Goal: Transaction & Acquisition: Purchase product/service

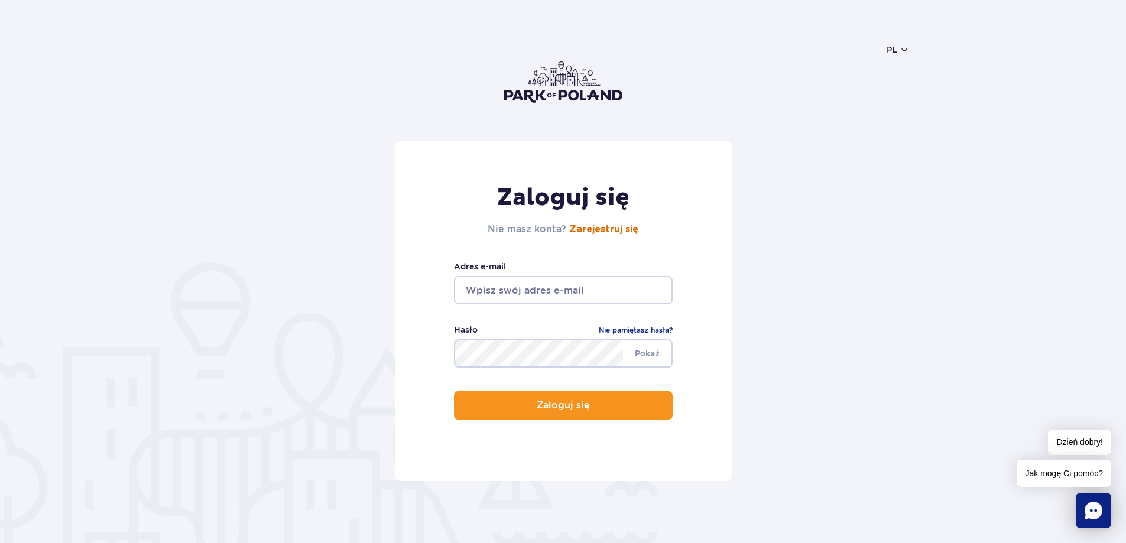
click at [622, 225] on link "Zarejestruj się" at bounding box center [603, 229] width 69 height 9
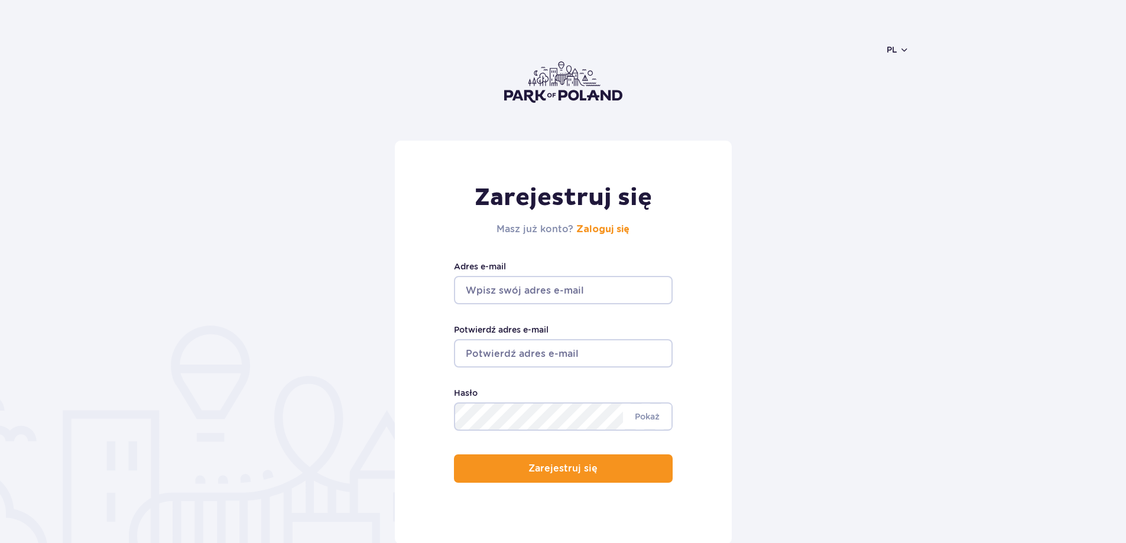
click at [573, 297] on input "Adres e-mail" at bounding box center [563, 290] width 219 height 28
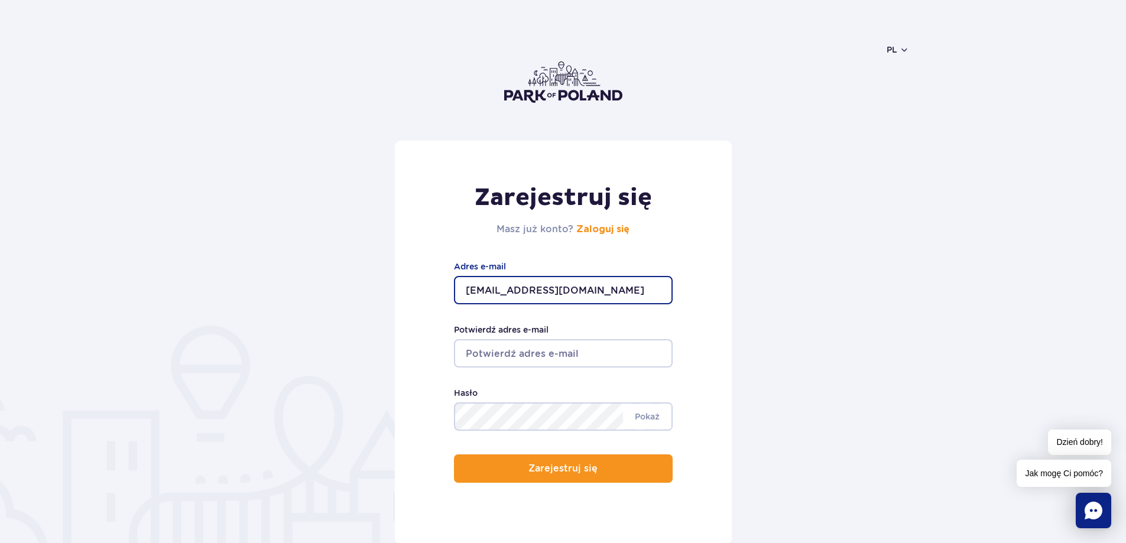
type input "mateuszkozlowskidev@gmail.com"
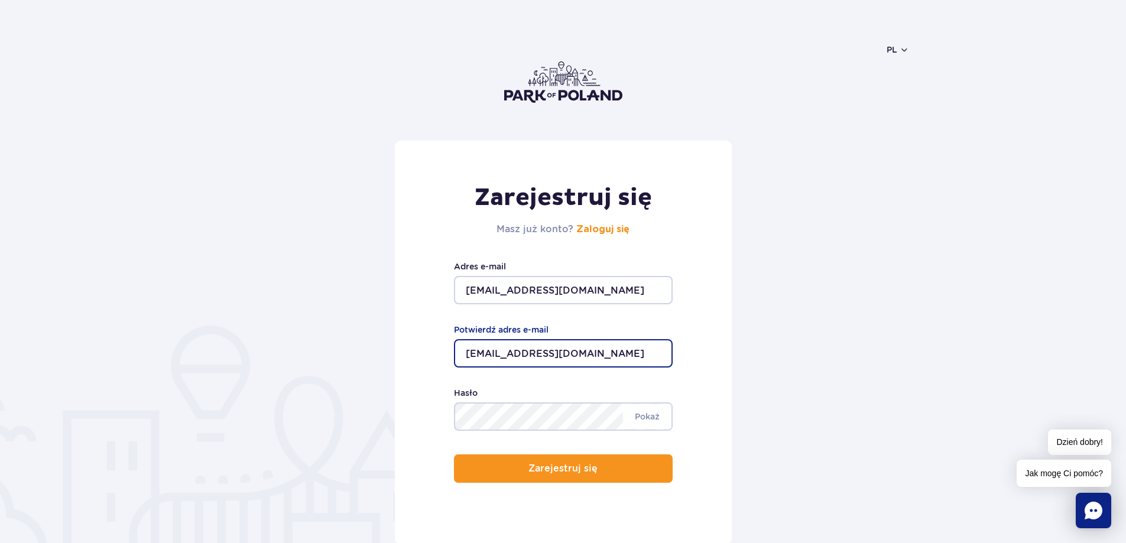
type input "mateuszkozlowskidev@gmail.com"
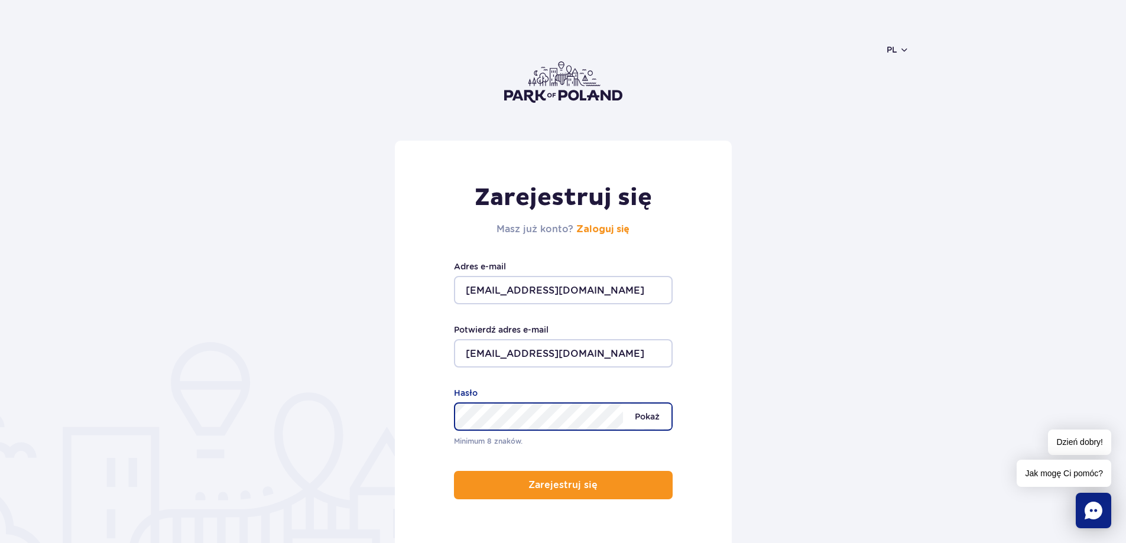
click at [662, 419] on span "Pokaż" at bounding box center [647, 416] width 48 height 25
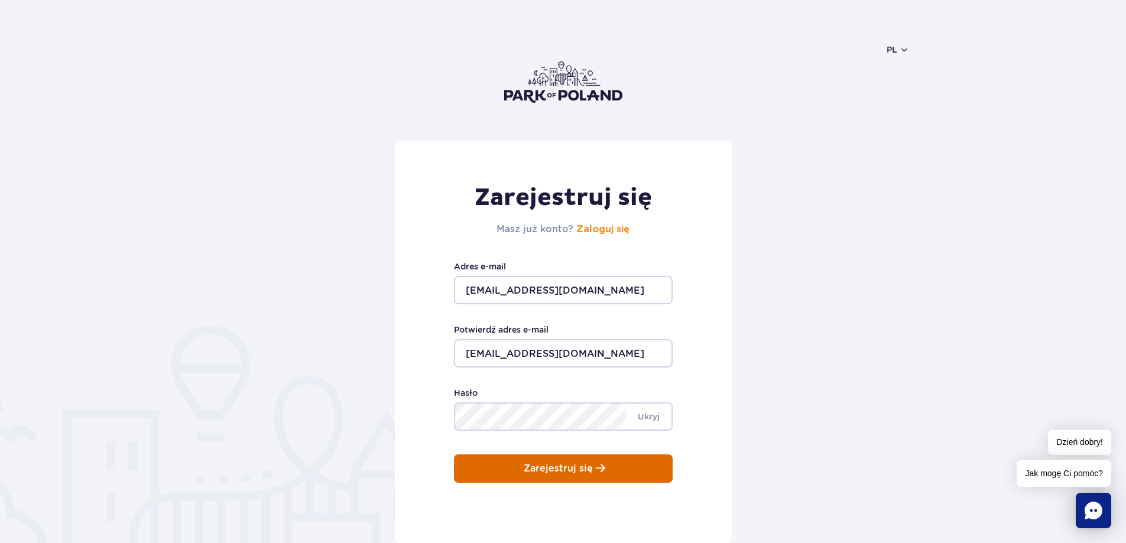
click at [603, 469] on button "Zarejestruj się" at bounding box center [563, 469] width 219 height 28
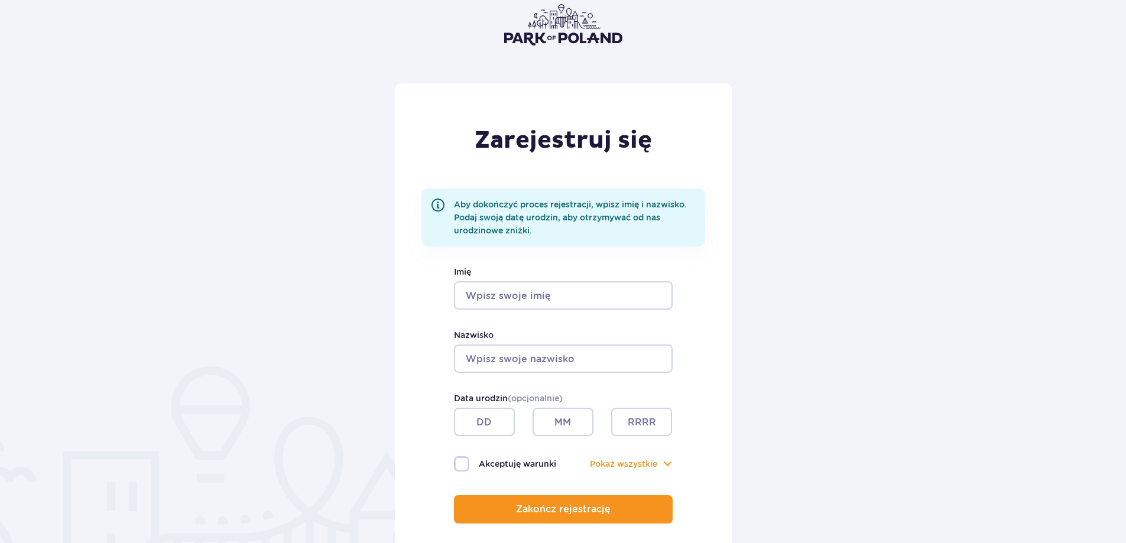
scroll to position [59, 0]
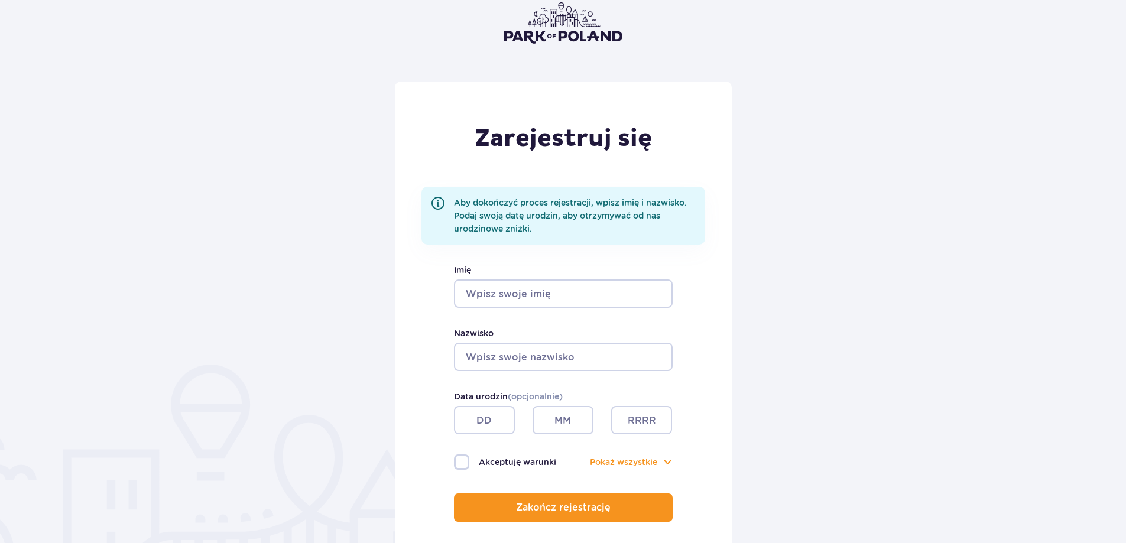
click at [612, 296] on input "Imię" at bounding box center [563, 294] width 219 height 28
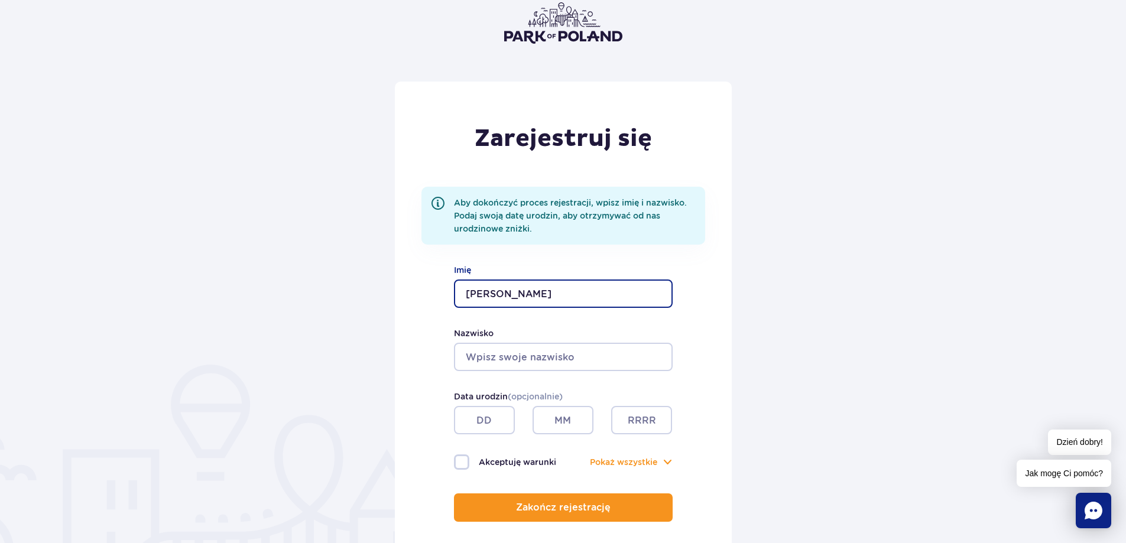
type input "Mateusz"
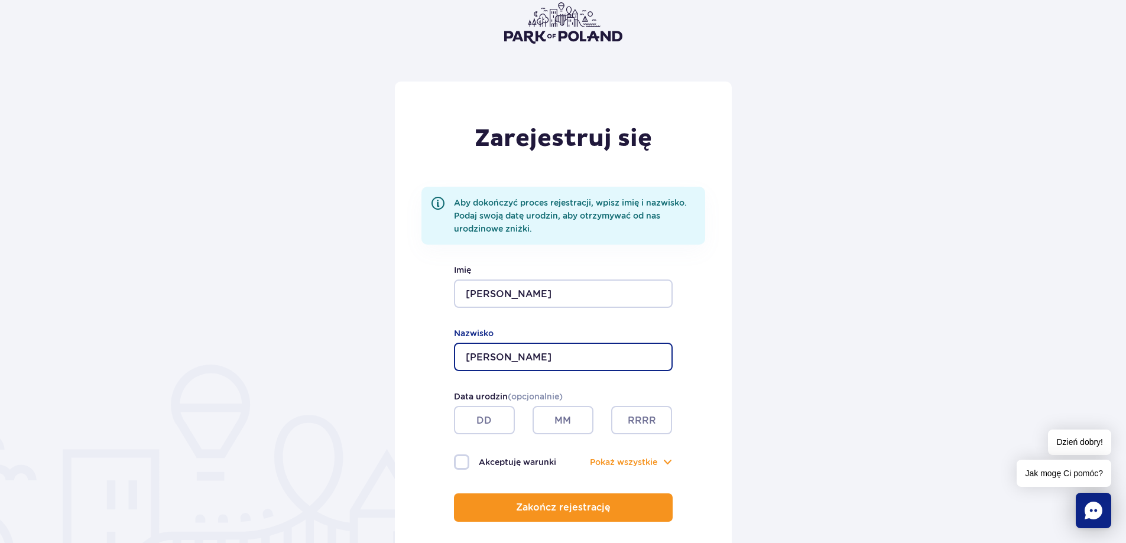
type input "Kozłowski"
click at [487, 420] on input "text" at bounding box center [484, 420] width 61 height 28
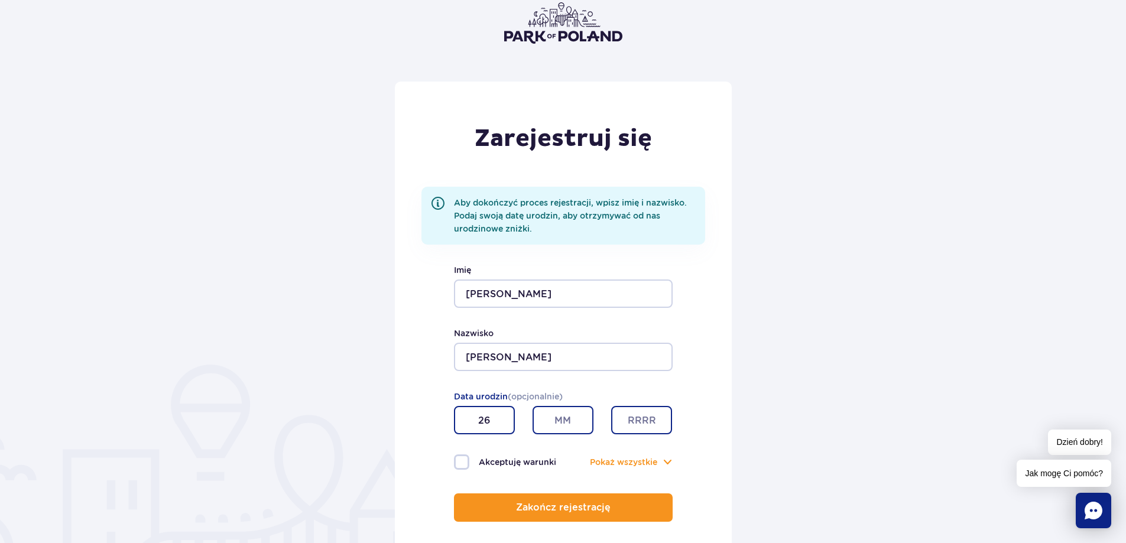
type input "26"
click at [566, 426] on input "text" at bounding box center [563, 420] width 61 height 28
type input "11"
click at [633, 409] on input "text" at bounding box center [641, 420] width 61 height 28
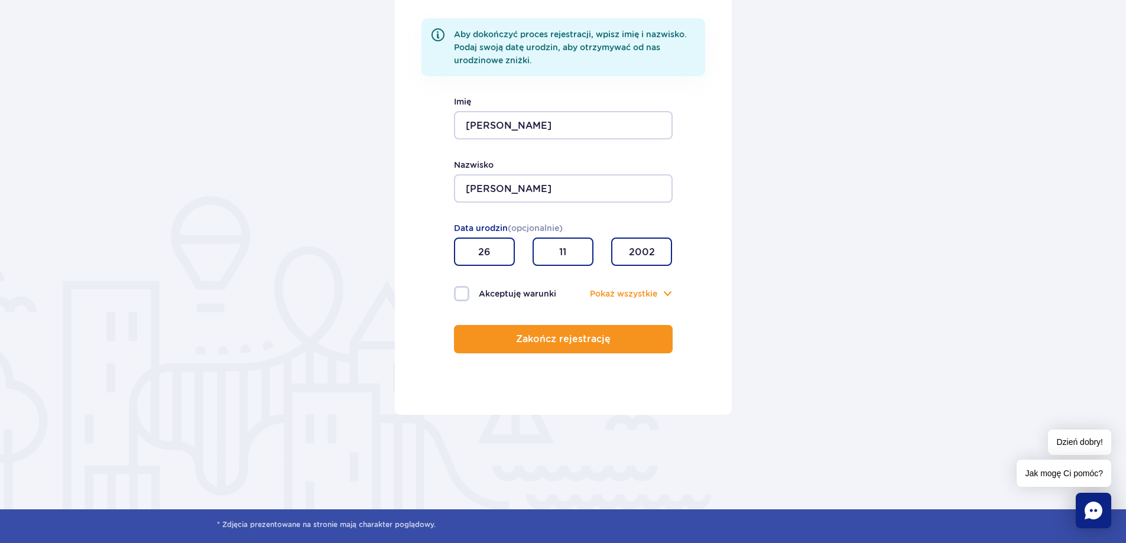
scroll to position [236, 0]
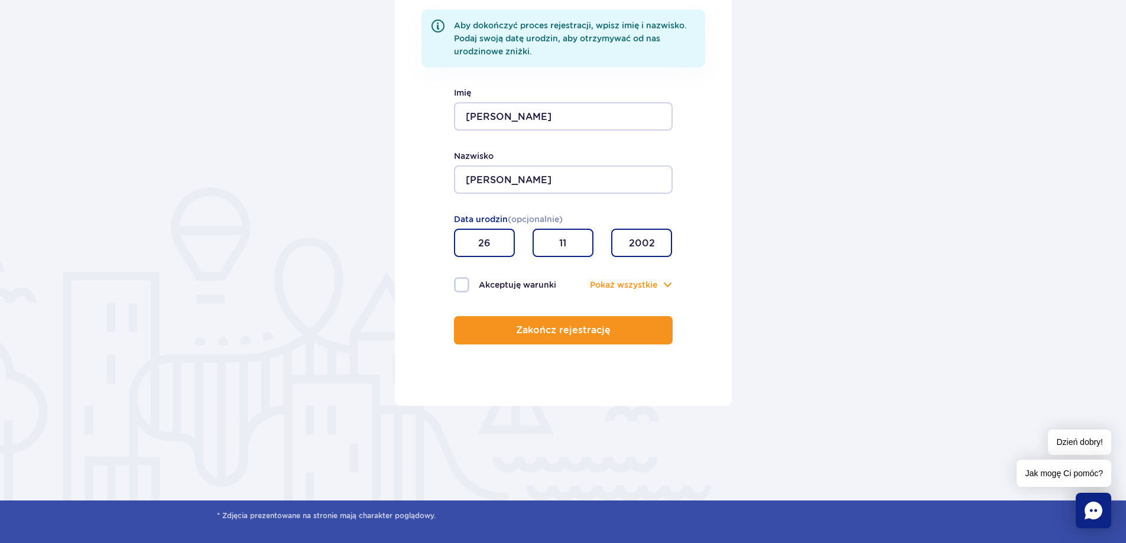
type input "2002"
click at [460, 291] on label "Akceptuję warunki" at bounding box center [508, 284] width 109 height 15
click at [460, 280] on input "Akceptuję warunki" at bounding box center [460, 278] width 13 height 2
checkbox input "true"
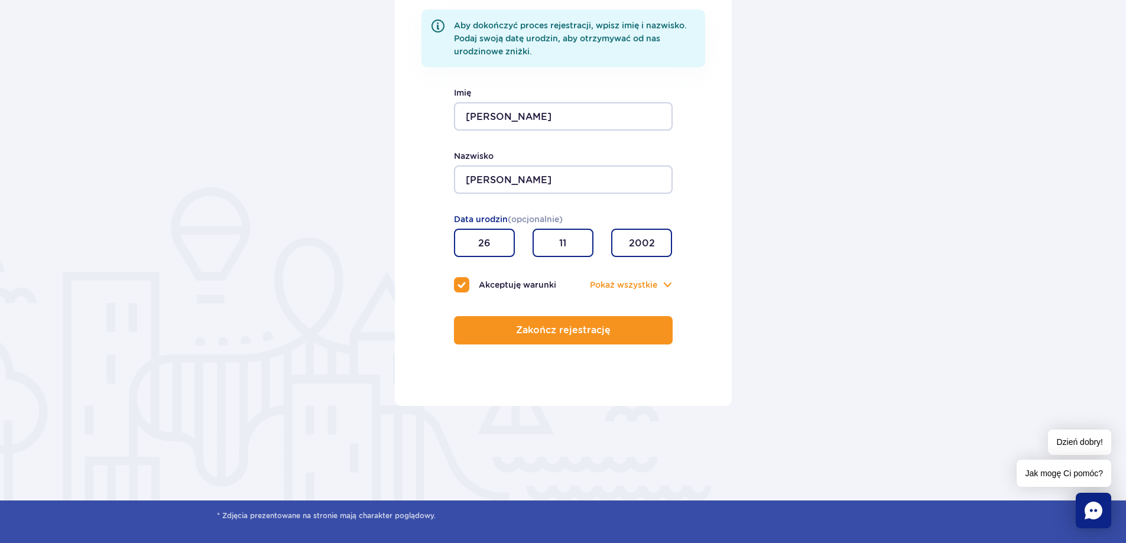
checkbox input "true"
click at [657, 284] on div "Pokaż Pokaż wszystkie" at bounding box center [617, 284] width 109 height 13
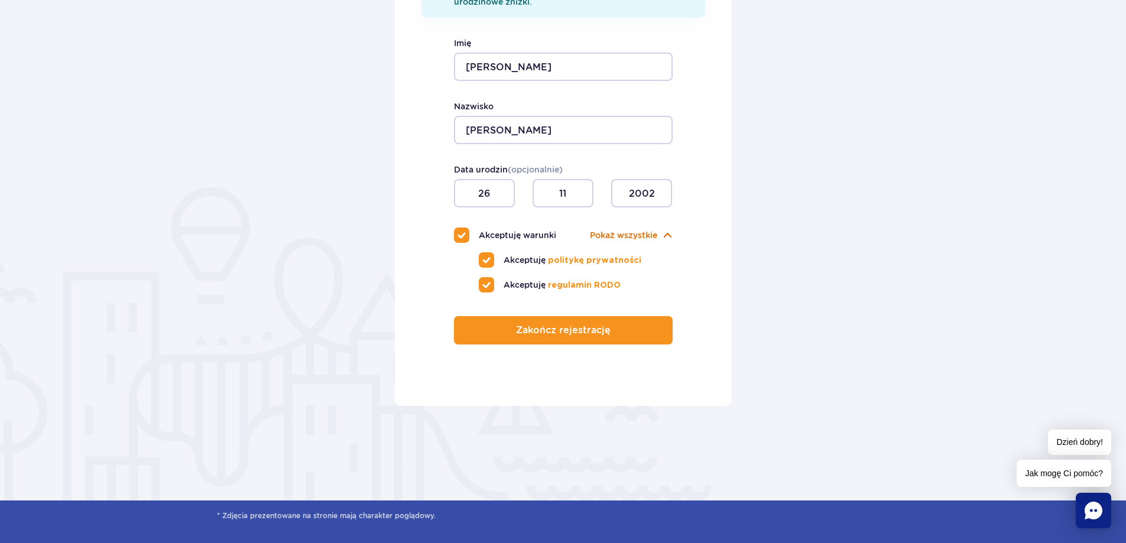
click at [670, 238] on div "Pokaż Pokaż wszystkie" at bounding box center [617, 235] width 109 height 13
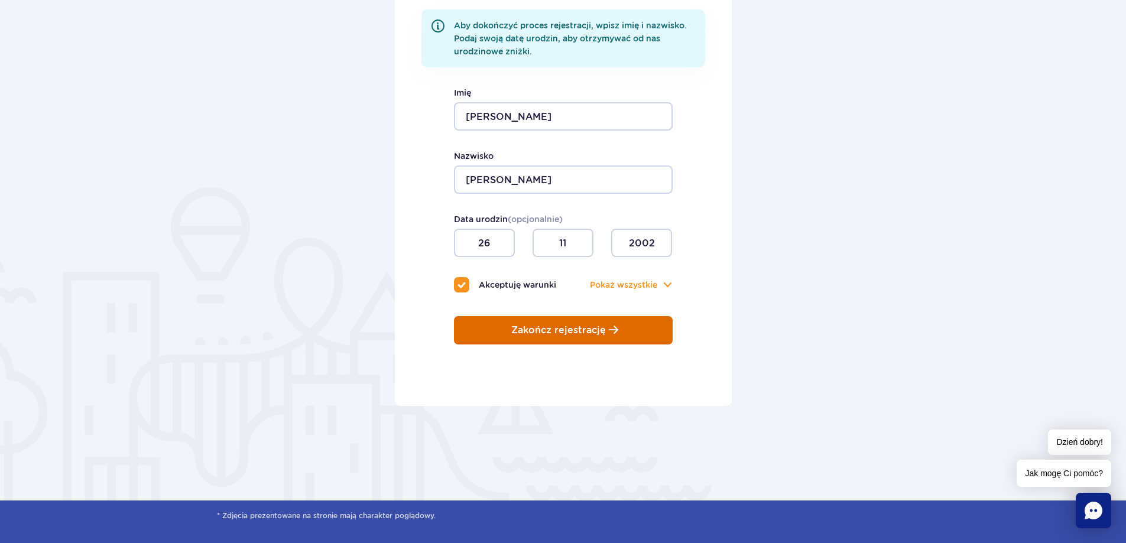
click at [604, 344] on button "Zakończ rejestrację" at bounding box center [563, 330] width 219 height 28
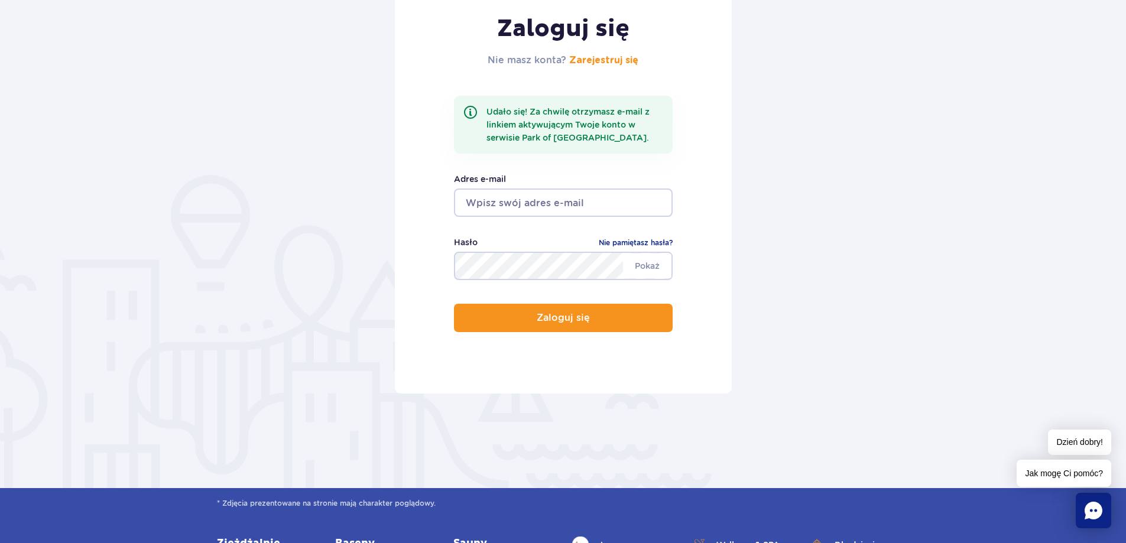
scroll to position [177, 0]
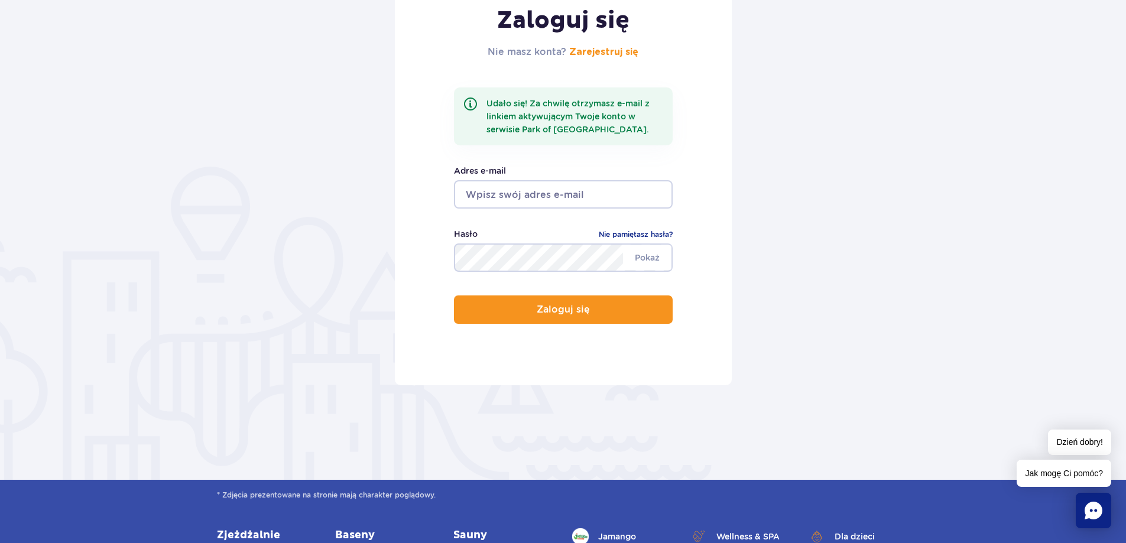
click at [515, 186] on input "email" at bounding box center [563, 194] width 219 height 28
type input "mateuszkozlowskidev@gmail.com"
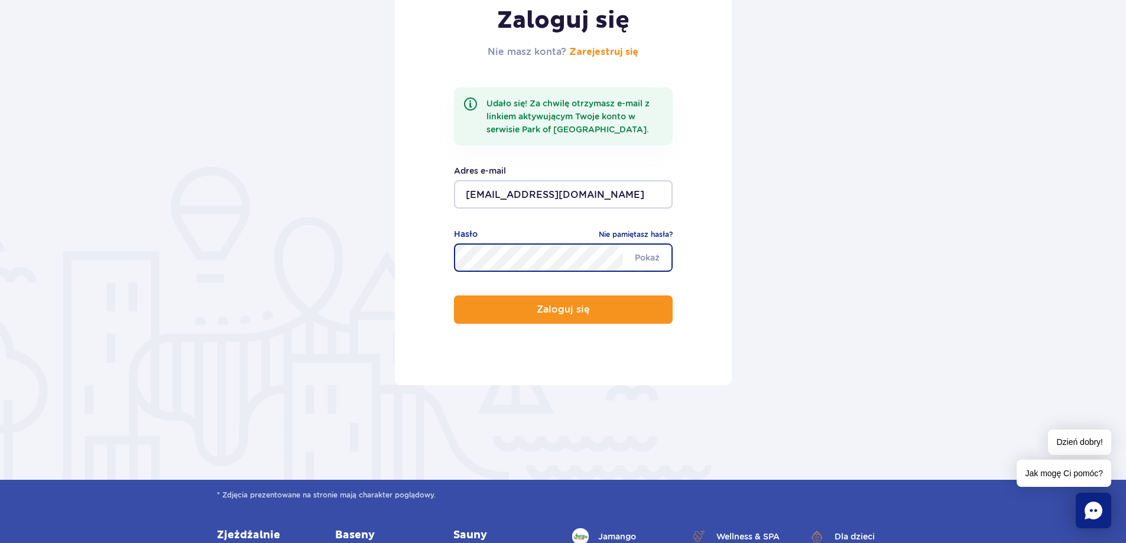
click at [454, 296] on button "Zaloguj się" at bounding box center [563, 310] width 219 height 28
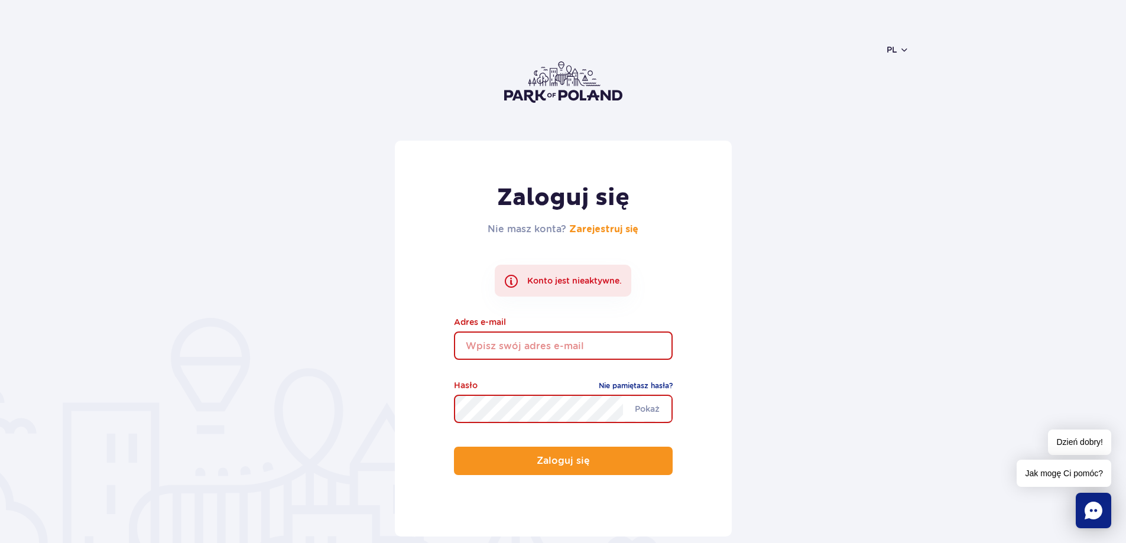
click at [748, 316] on form "Zaloguj się Nie masz konta? Zarejestruj się Konto jest nieaktywne. Adres e-mail…" at bounding box center [563, 339] width 692 height 396
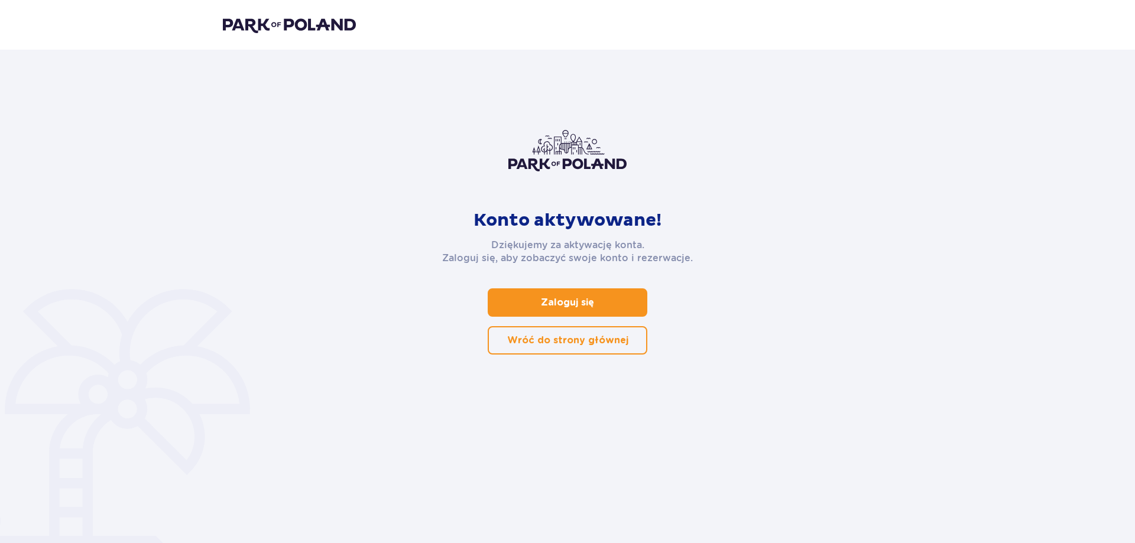
click at [629, 310] on link "Zaloguj się" at bounding box center [568, 302] width 160 height 28
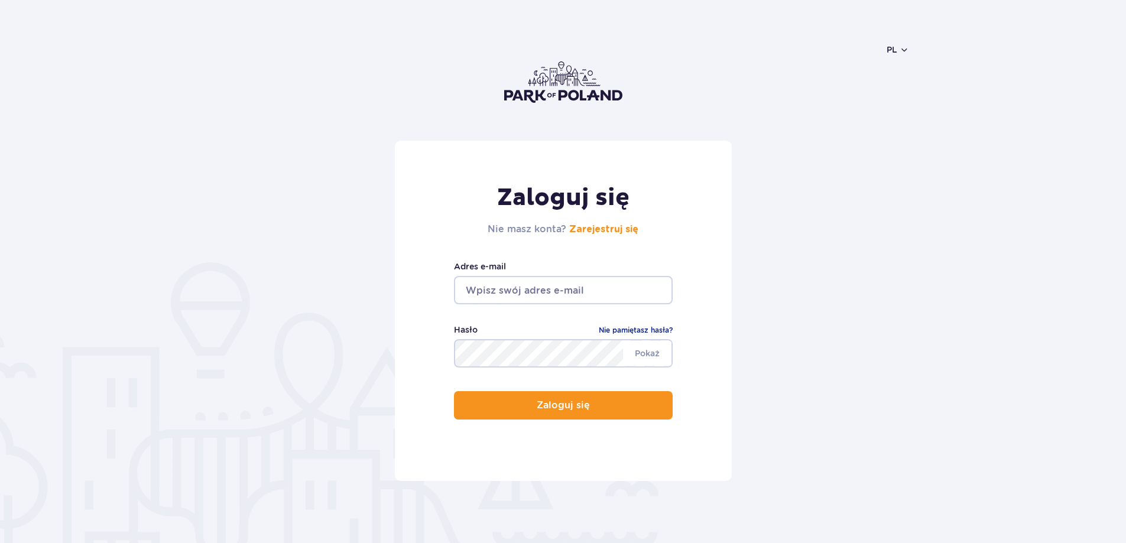
click at [626, 283] on input "email" at bounding box center [563, 290] width 219 height 28
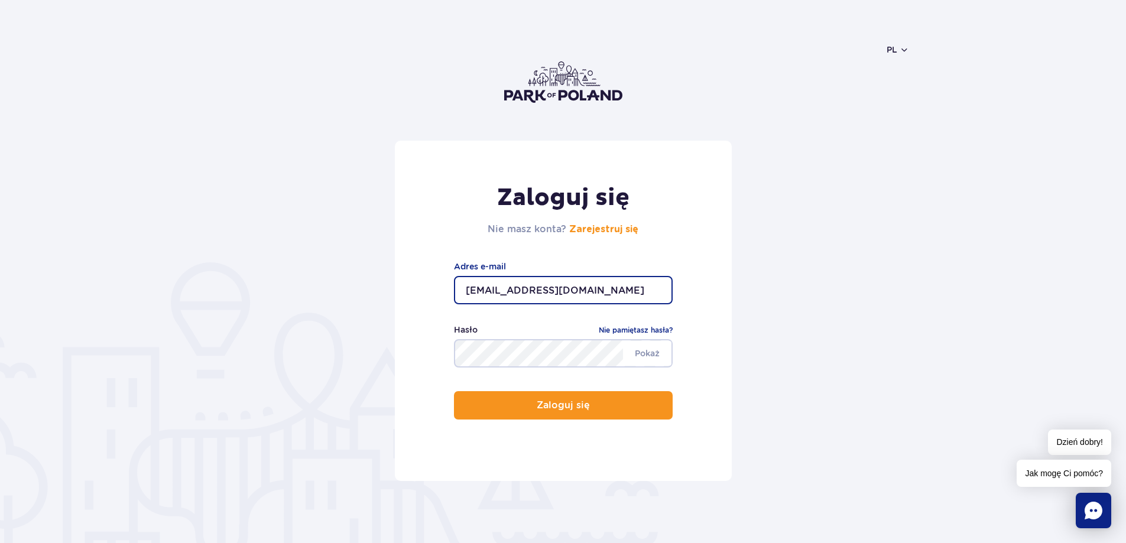
type input "[EMAIL_ADDRESS][DOMAIN_NAME]"
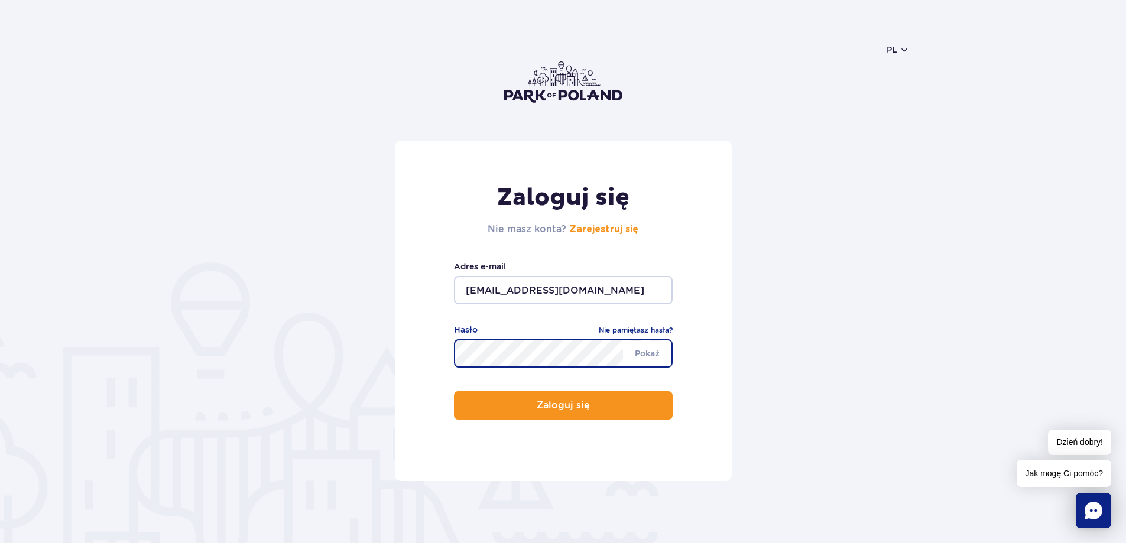
click at [601, 424] on div "Zaloguj się Nie masz konta? Zarejestruj się [EMAIL_ADDRESS][DOMAIN_NAME] Adres …" at bounding box center [563, 311] width 337 height 340
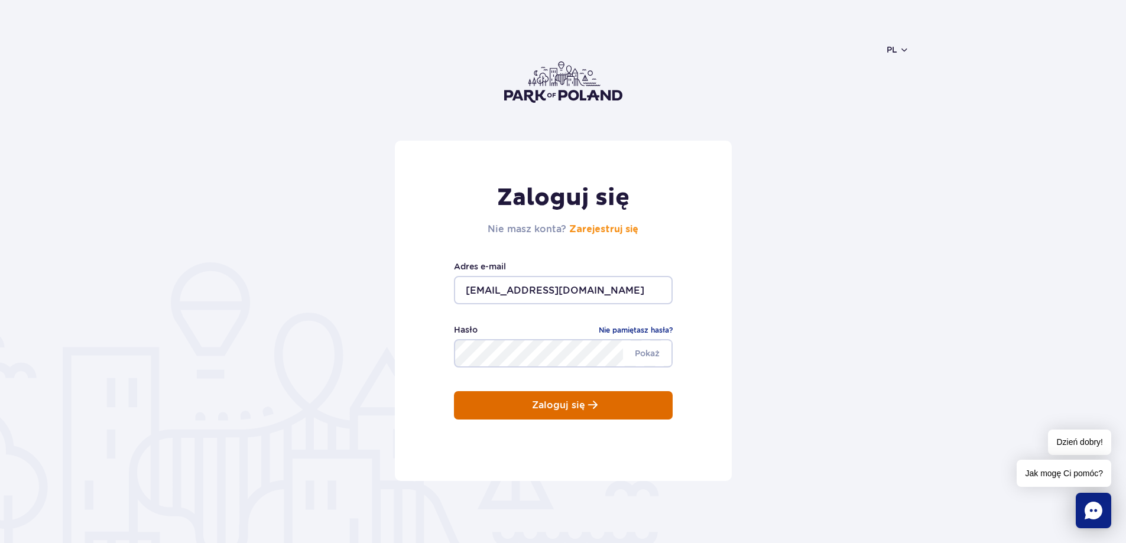
click at [606, 410] on button "Zaloguj się" at bounding box center [563, 405] width 219 height 28
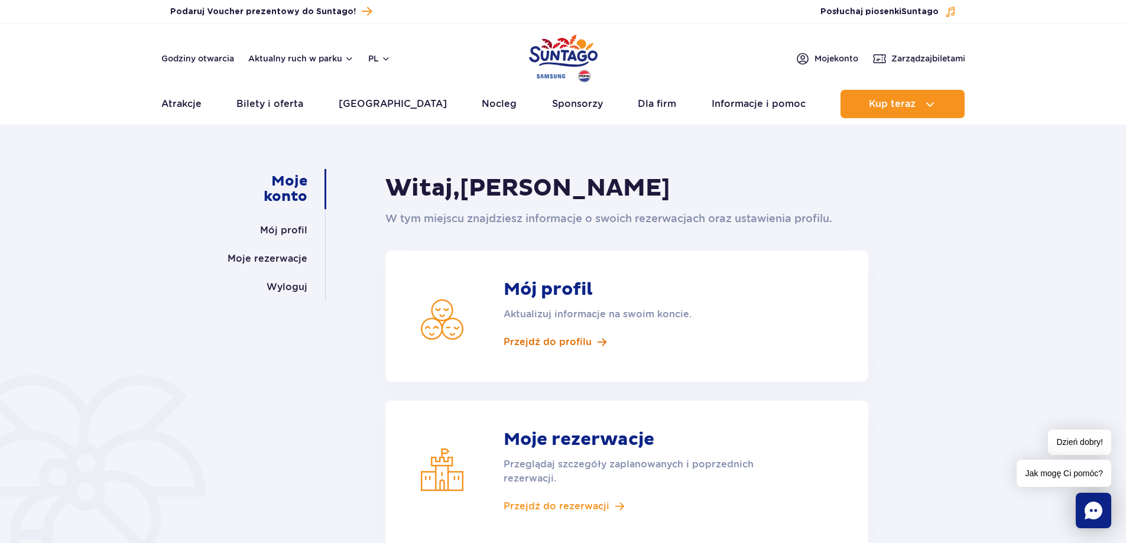
click at [590, 346] on link "Przejdź do profilu" at bounding box center [643, 342] width 278 height 13
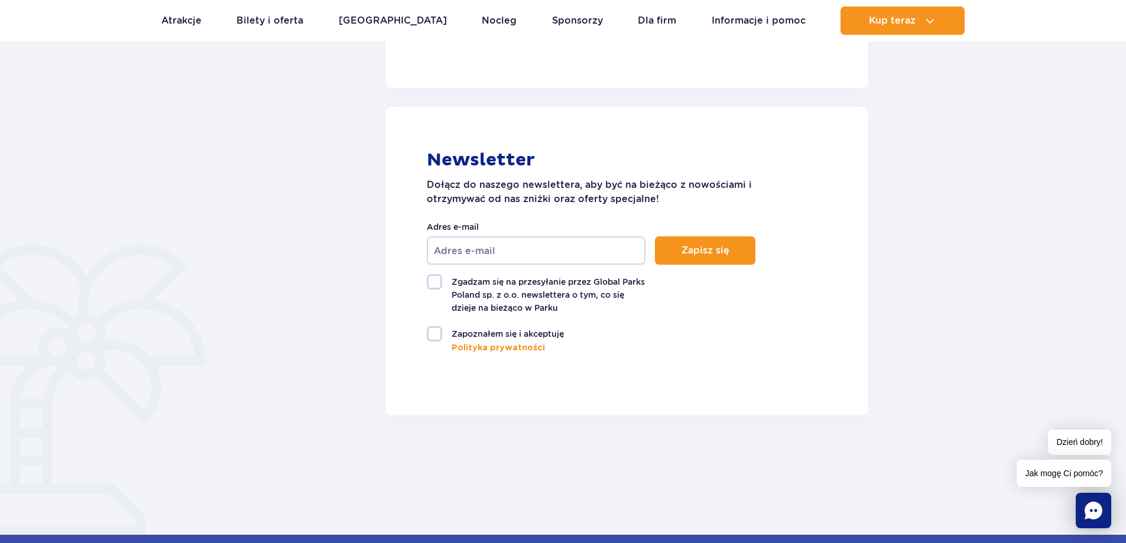
scroll to position [473, 0]
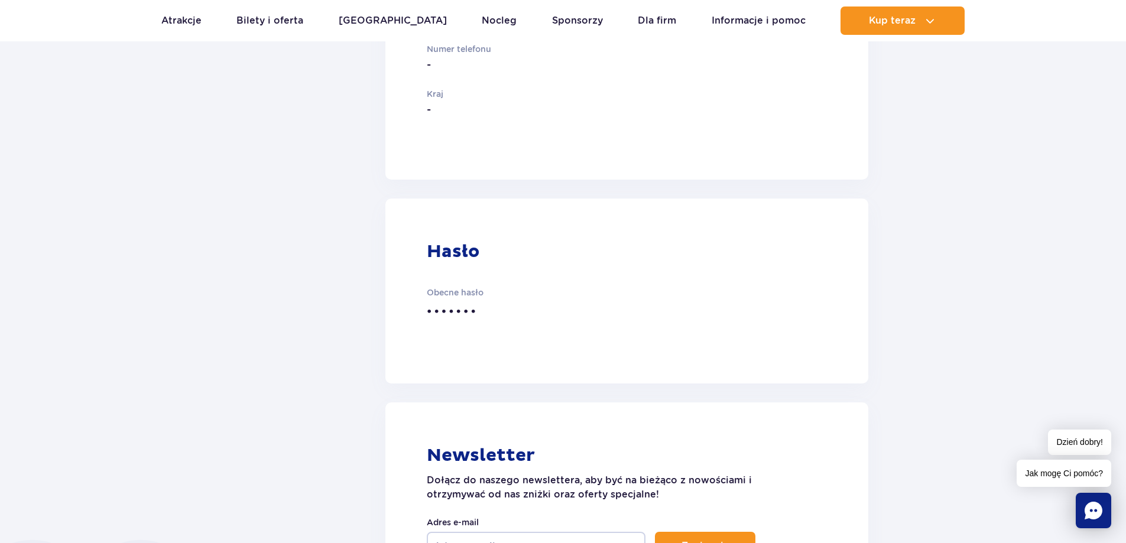
click at [974, 72] on div "Moje konto Mój profil Moje rezerwacje Wyloguj [GEOGRAPHIC_DATA] Moje konto Mój …" at bounding box center [563, 245] width 1126 height 1171
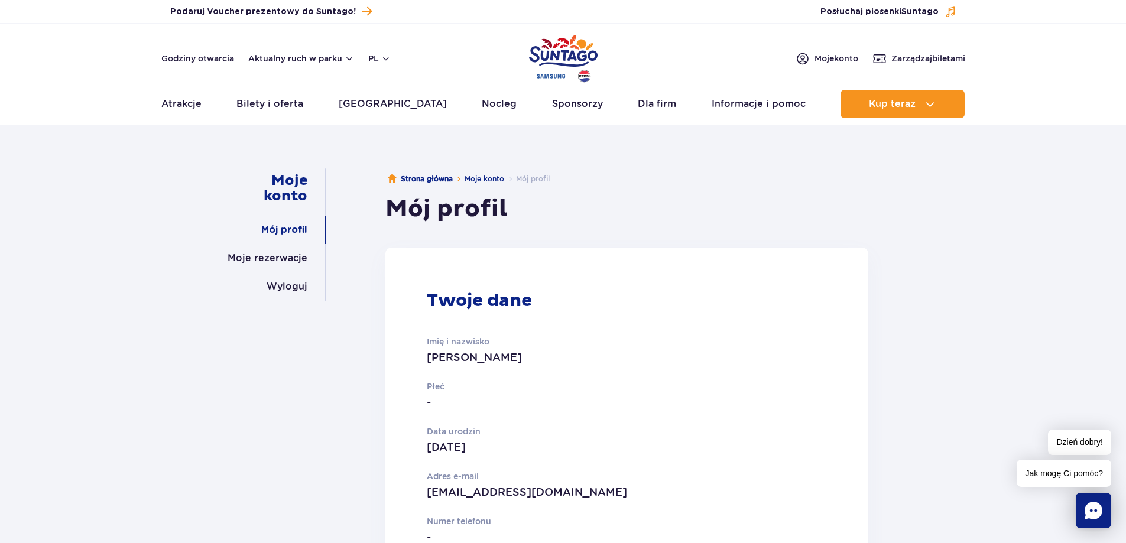
scroll to position [0, 0]
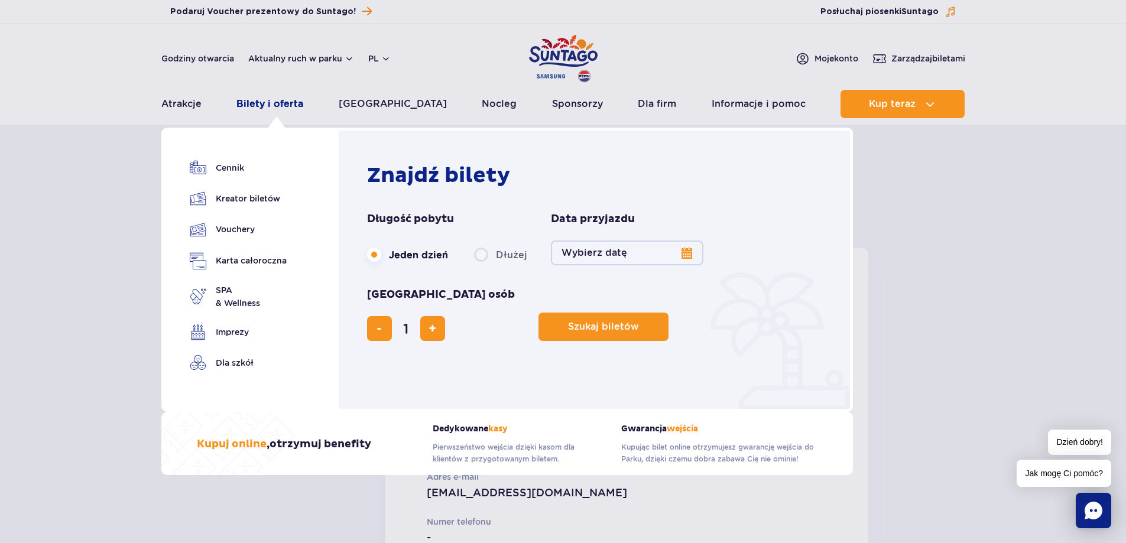
click at [293, 110] on link "Bilety i oferta" at bounding box center [269, 104] width 67 height 28
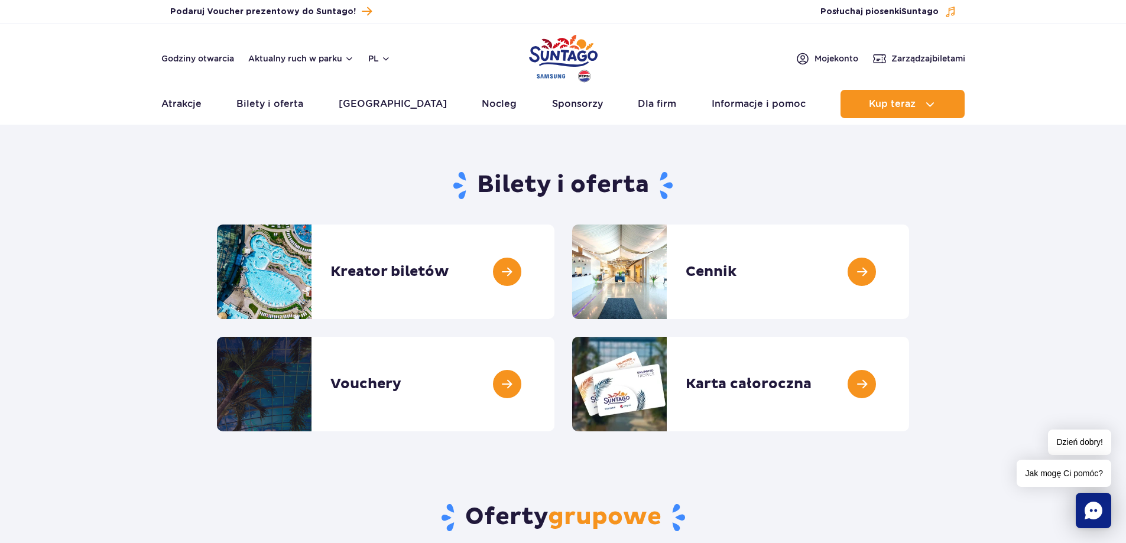
click at [106, 288] on section "Bilety i oferta Kreator biletów Kreator biletów Cennik Cennik Vouchery Vouchery" at bounding box center [563, 296] width 1126 height 271
click at [1035, 263] on section "Bilety i oferta Kreator biletów Kreator biletów Cennik Cennik Vouchery Vouchery" at bounding box center [563, 296] width 1126 height 271
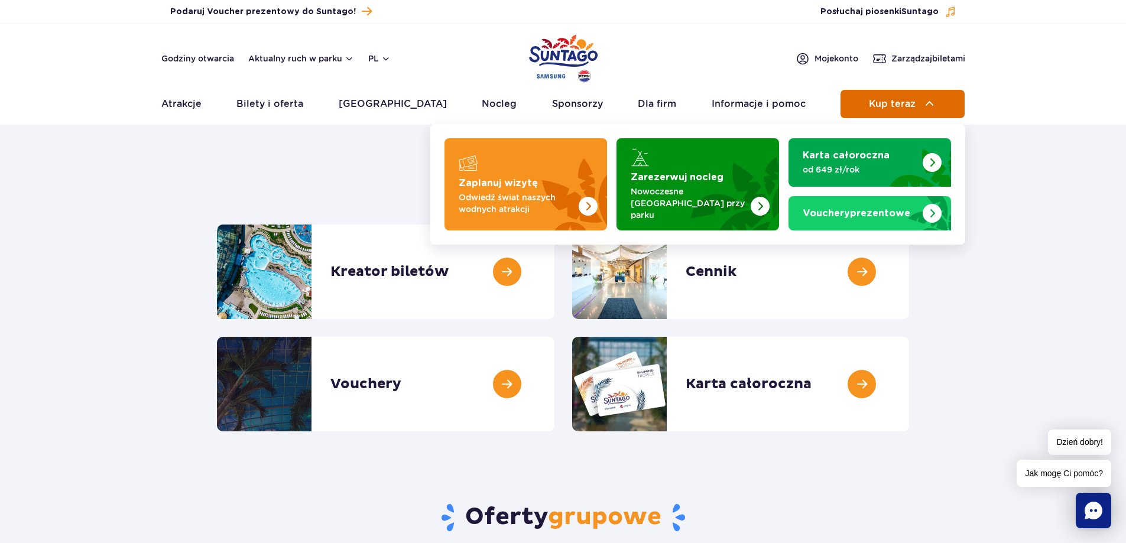
click at [924, 108] on img at bounding box center [930, 104] width 14 height 14
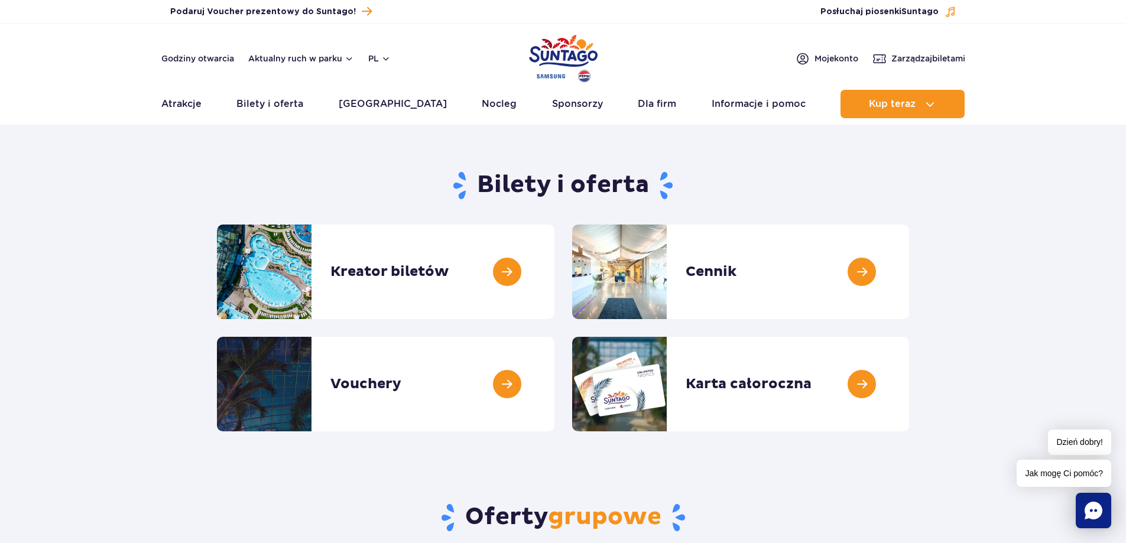
click at [1117, 389] on section "Bilety i oferta Kreator biletów Kreator biletów Cennik Cennik Vouchery Vouchery" at bounding box center [563, 296] width 1126 height 271
click at [554, 264] on link at bounding box center [554, 272] width 0 height 95
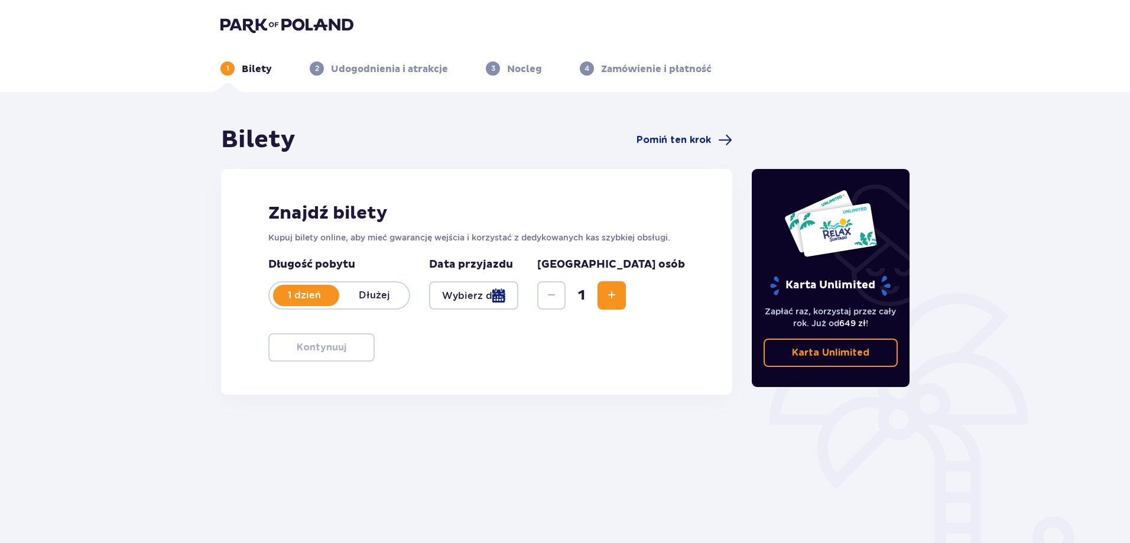
click at [710, 418] on div "Bilety Pomiń ten krok Znajdź bilety Kupuj bilety online, aby mieć gwarancję wej…" at bounding box center [476, 328] width 531 height 406
click at [511, 388] on div "Znajdź bilety Kupuj bilety online, aby mieć gwarancję wejścia i korzystać z ded…" at bounding box center [476, 282] width 511 height 226
click at [518, 297] on div at bounding box center [473, 295] width 89 height 28
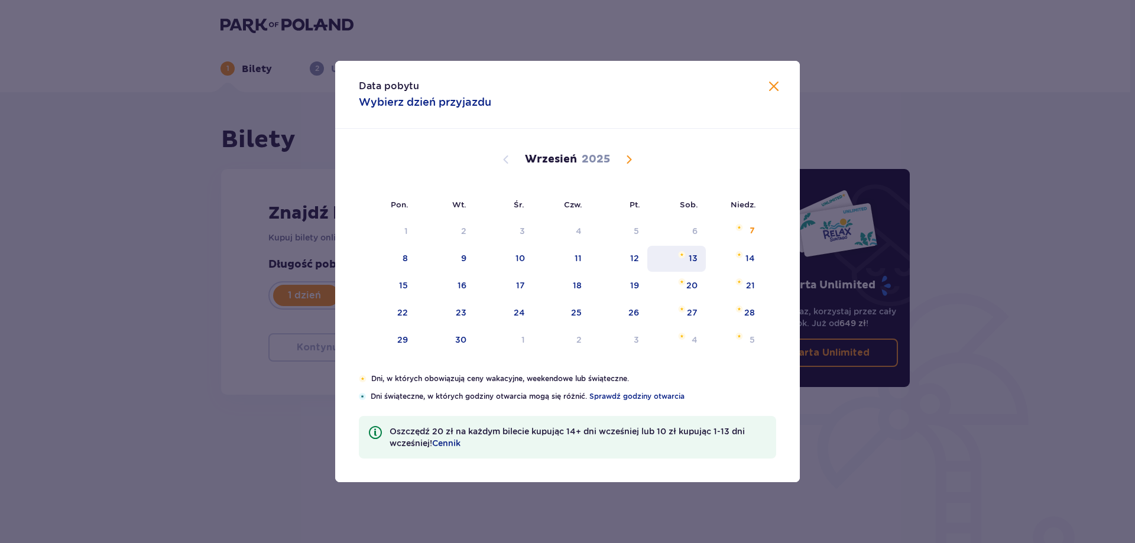
click at [698, 260] on div "13" at bounding box center [676, 259] width 59 height 26
type input "[DATE]"
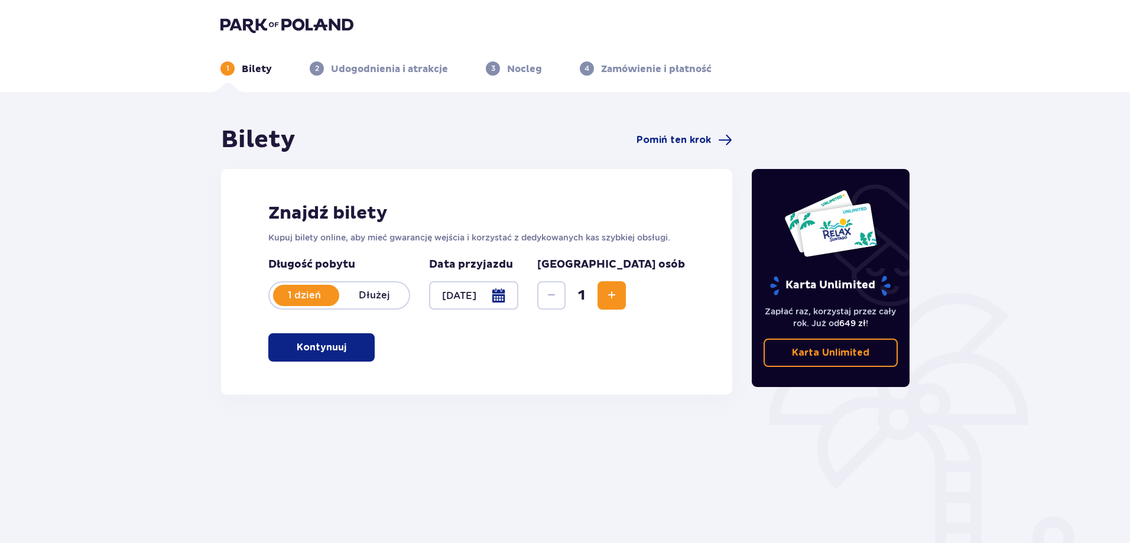
click at [463, 383] on div "Znajdź bilety Kupuj bilety online, aby mieć gwarancję wejścia i korzystać z ded…" at bounding box center [476, 282] width 511 height 226
click at [528, 420] on div "Bilety Pomiń ten krok Znajdź bilety Kupuj bilety online, aby mieć gwarancję wej…" at bounding box center [476, 328] width 531 height 406
click at [317, 350] on p "Kontynuuj" at bounding box center [322, 347] width 50 height 13
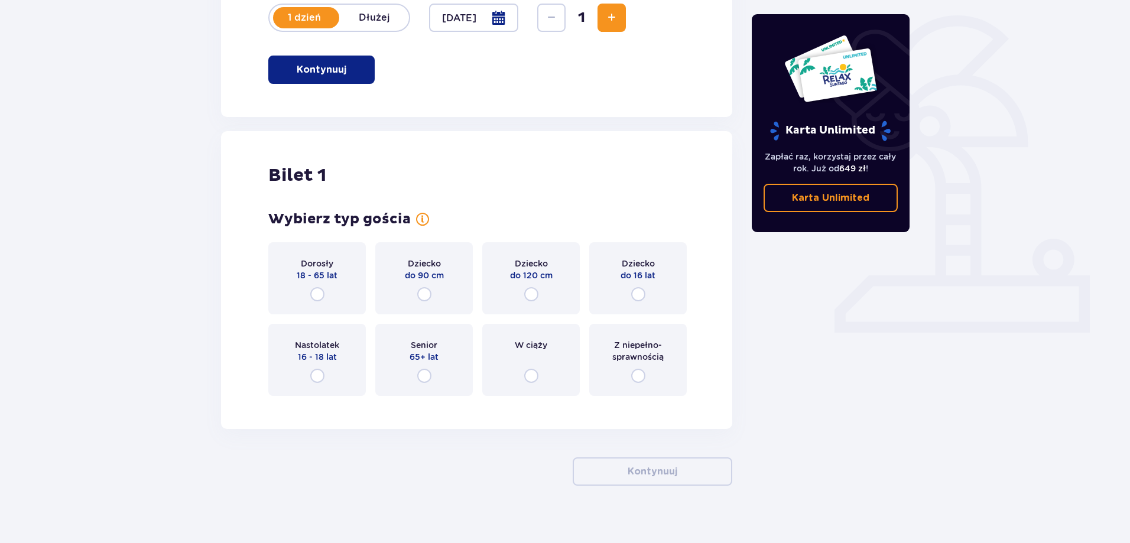
scroll to position [291, 0]
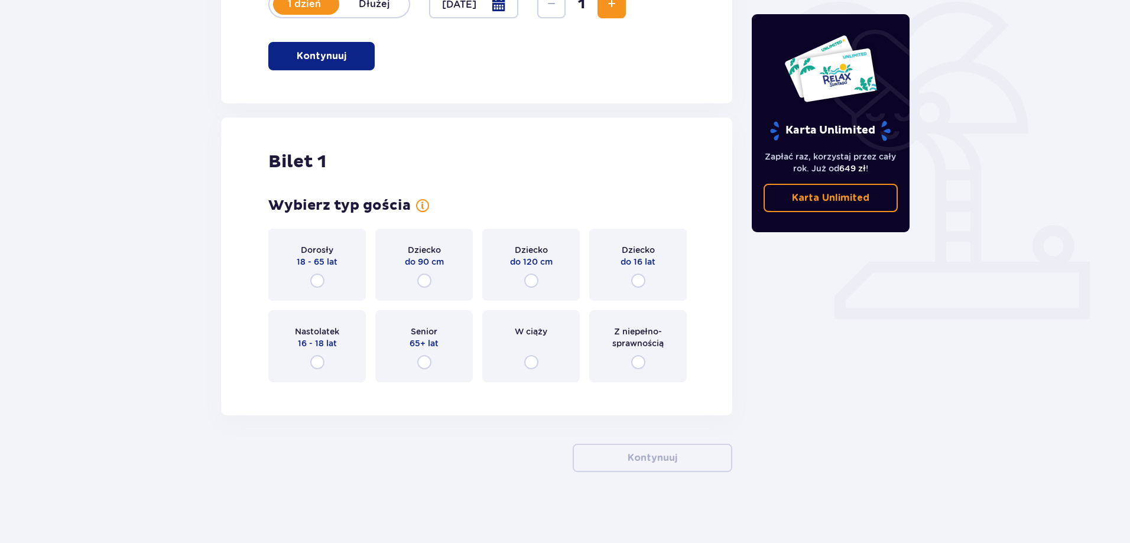
click at [301, 270] on div "Dorosły 18 - 65 lat" at bounding box center [317, 265] width 98 height 72
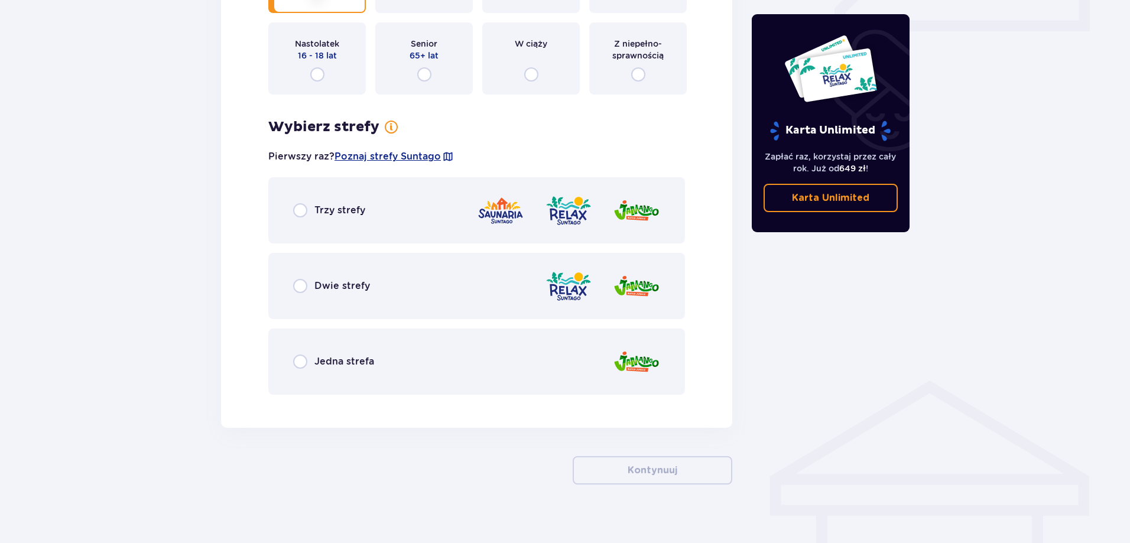
scroll to position [592, 0]
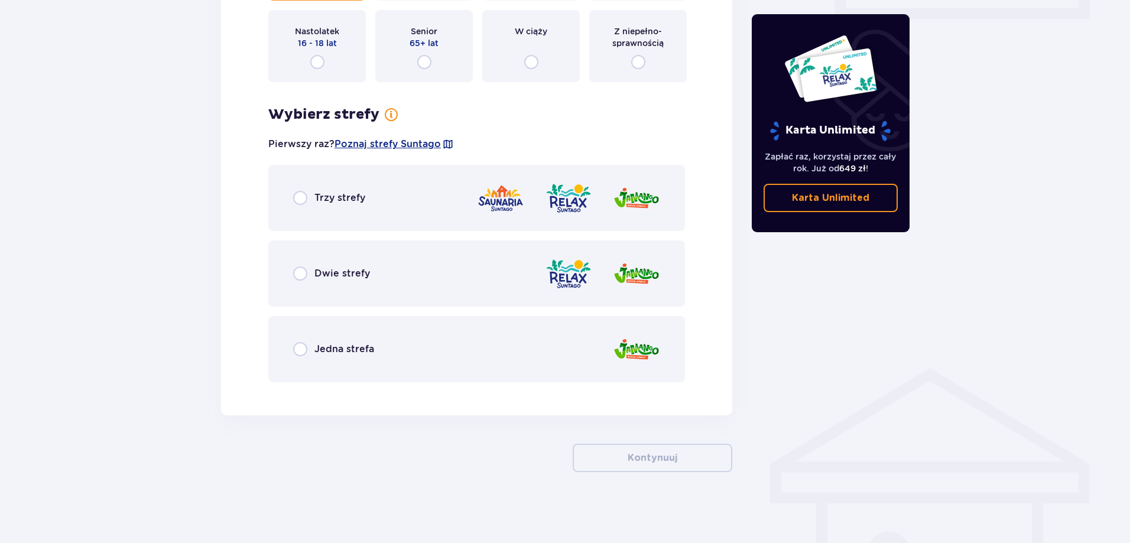
click at [305, 281] on div "Dwie strefy" at bounding box center [476, 274] width 417 height 66
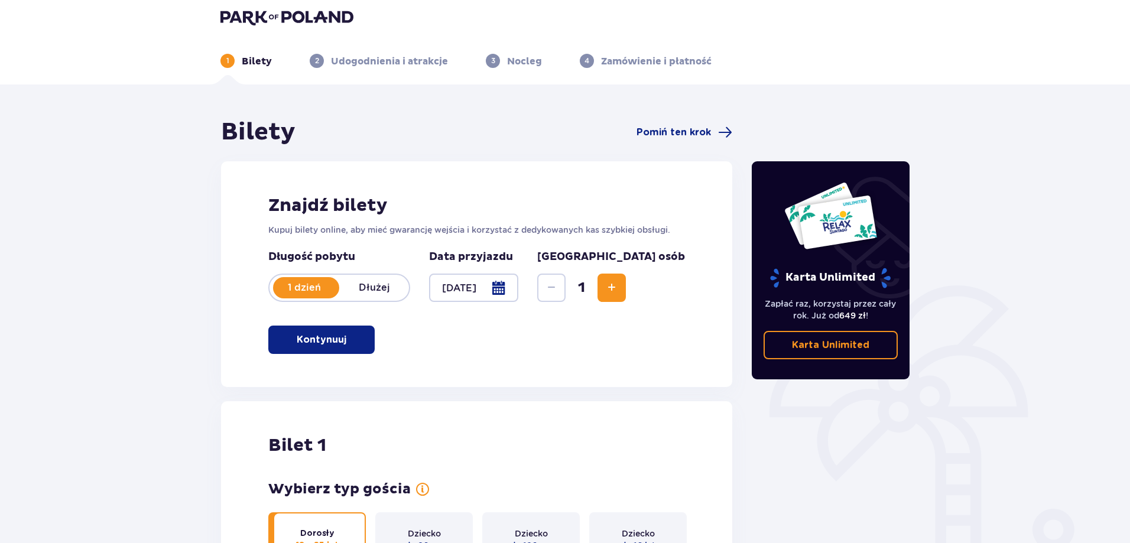
scroll to position [0, 0]
